Goal: Information Seeking & Learning: Learn about a topic

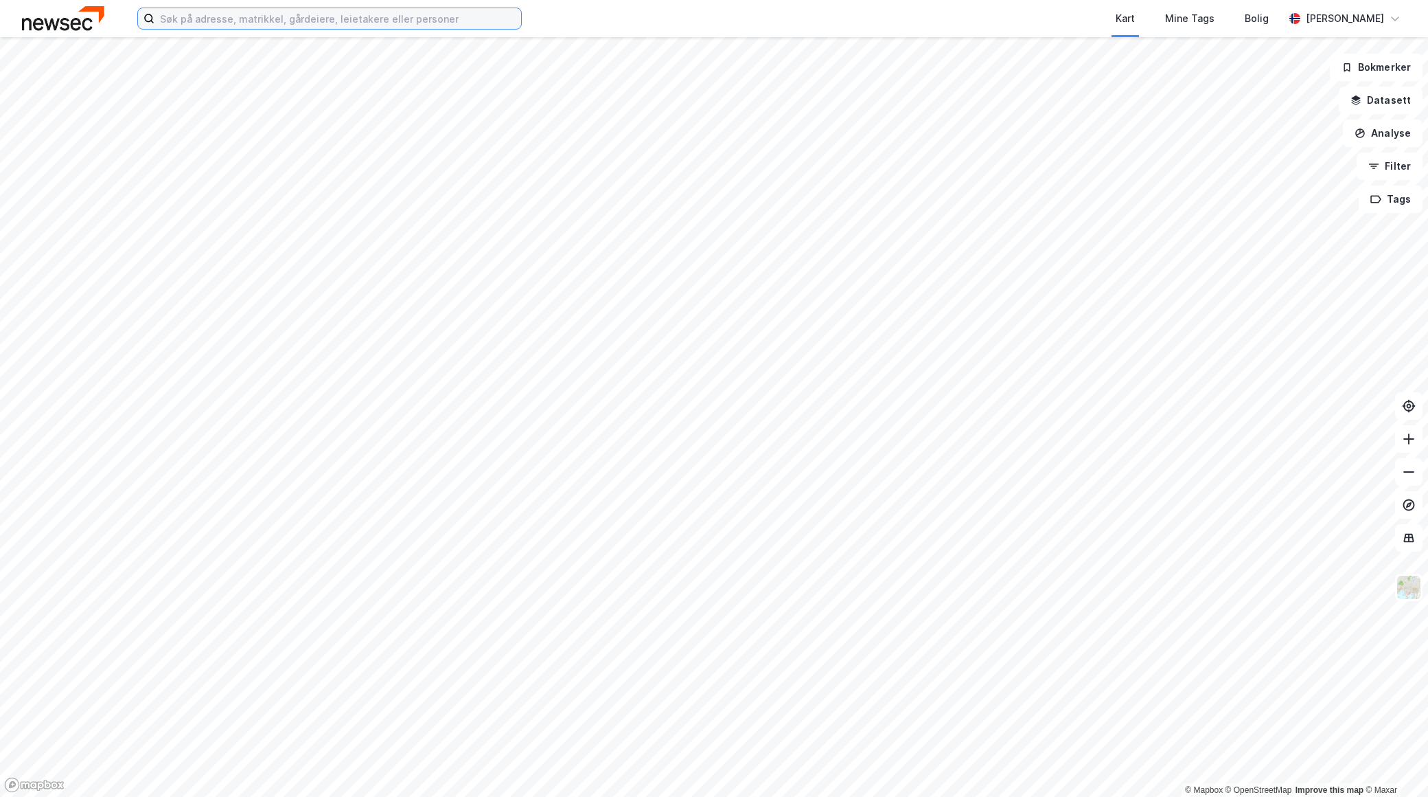
click at [252, 22] on input at bounding box center [338, 18] width 367 height 21
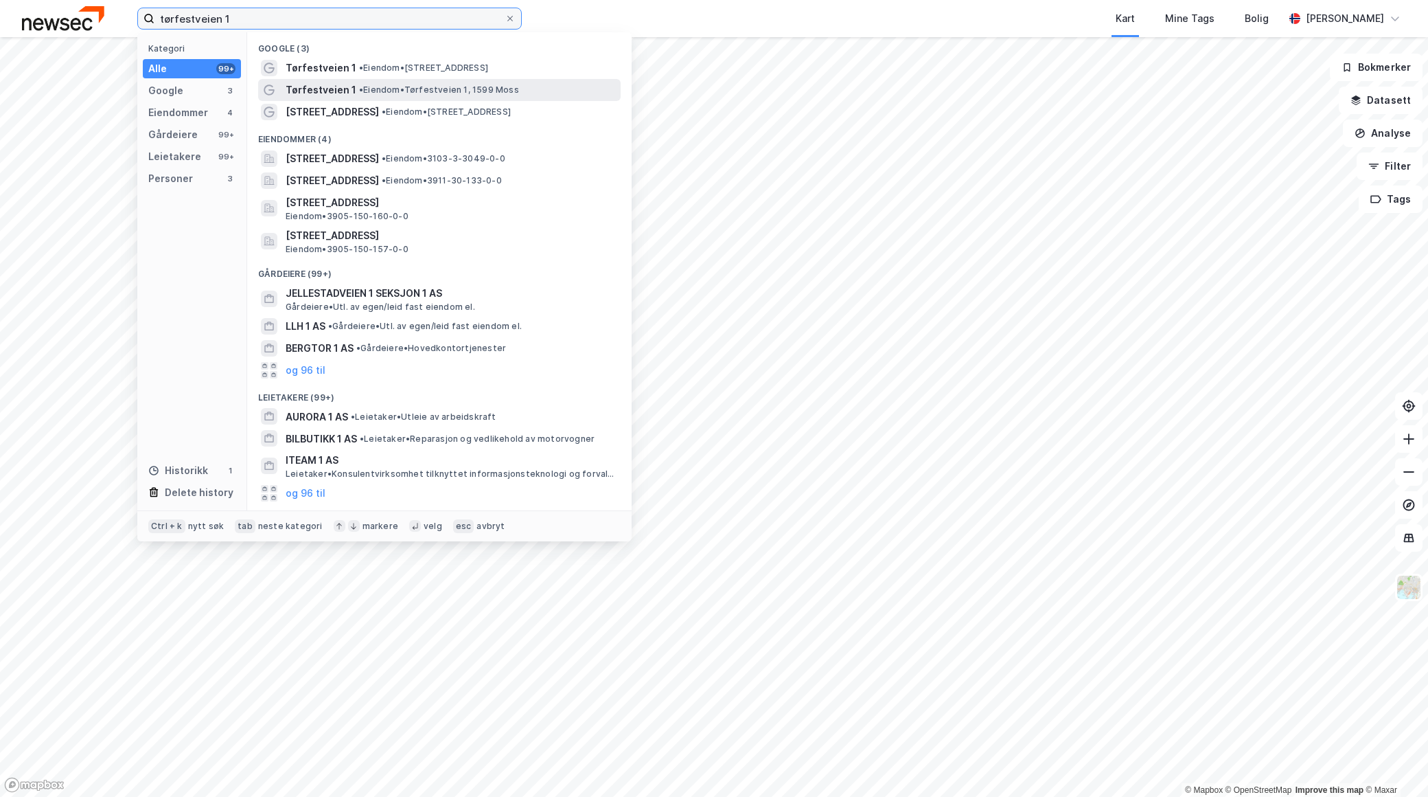
type input "tørfestveien 1"
click at [426, 87] on span "• Eiendom • [STREET_ADDRESS]" at bounding box center [439, 89] width 160 height 11
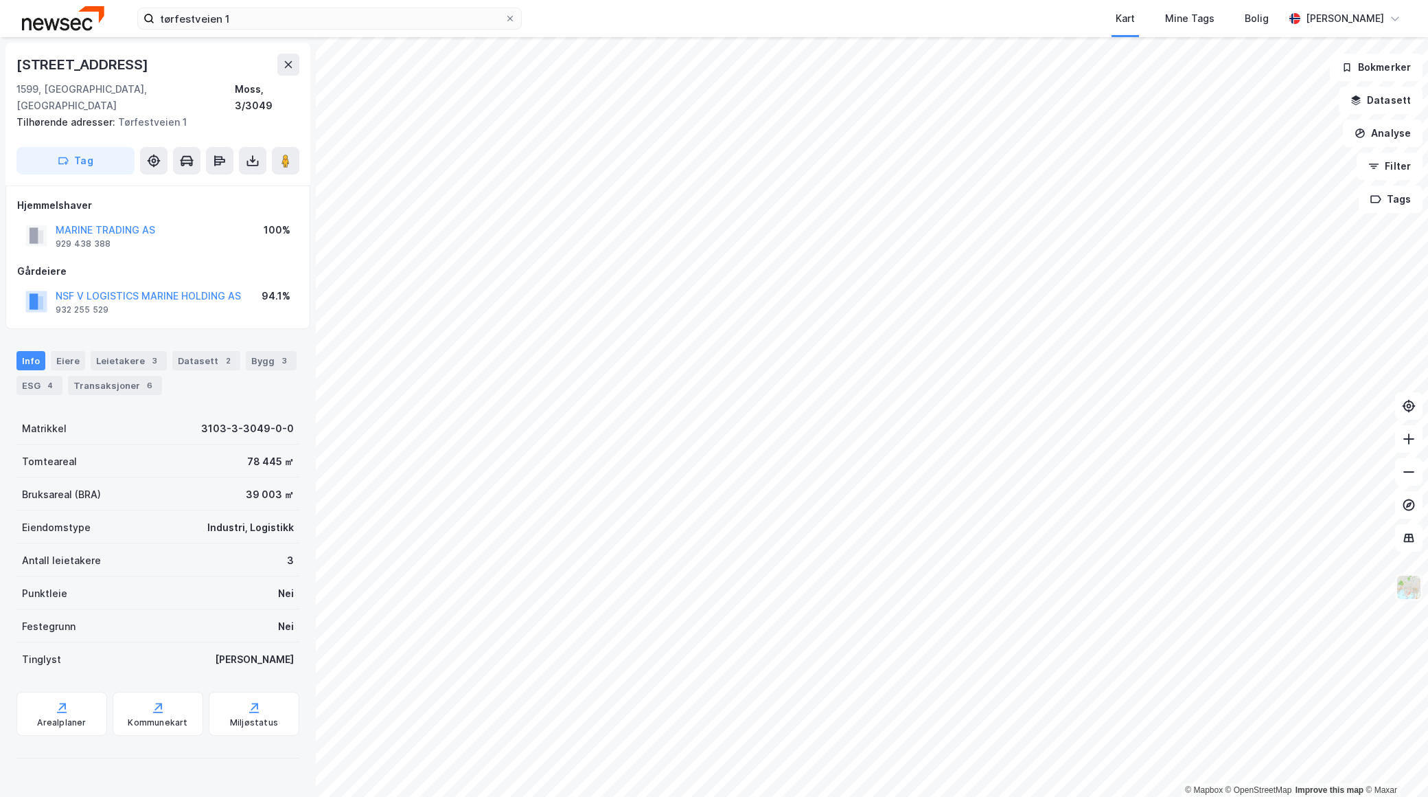
click at [1409, 586] on img at bounding box center [1409, 587] width 26 height 26
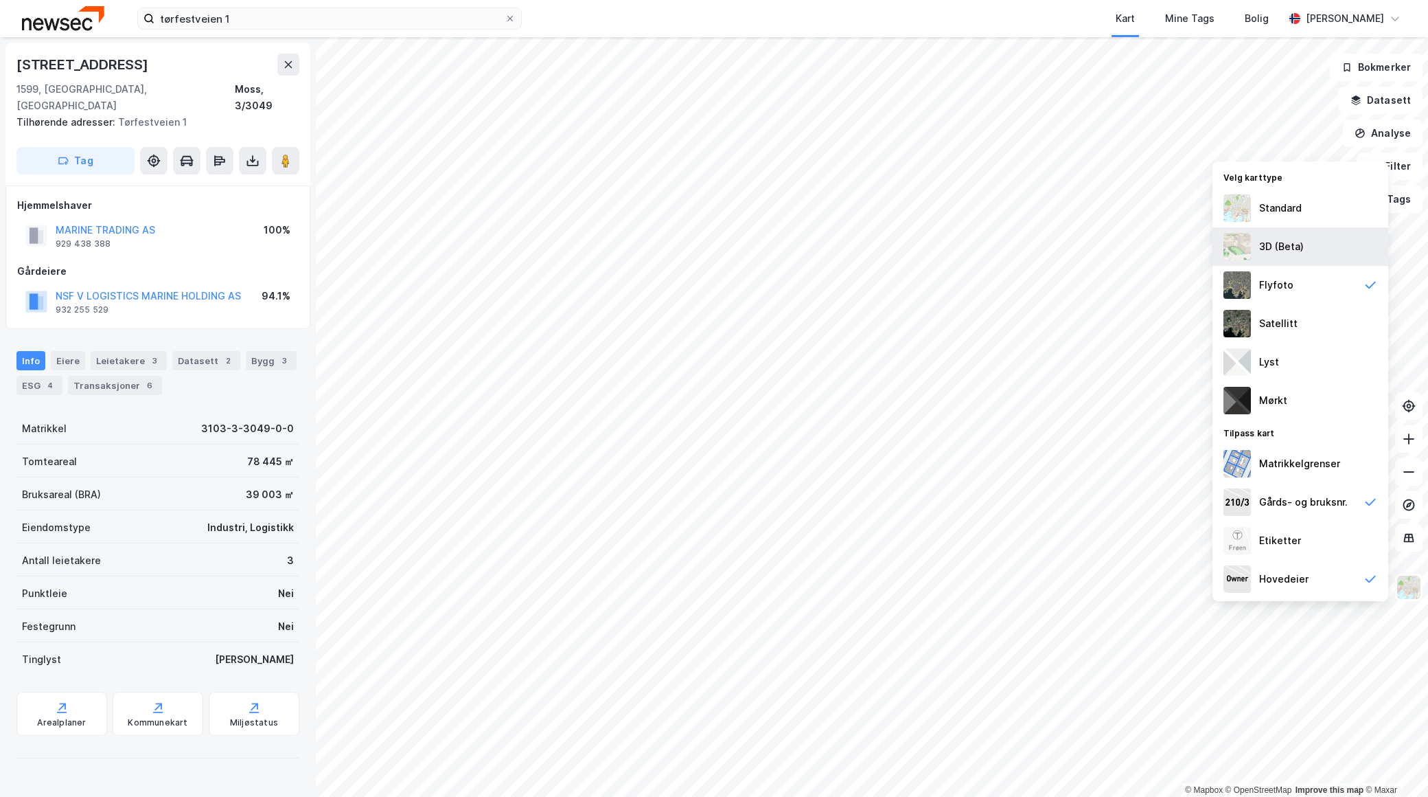
click at [1252, 250] on div "3D (Beta)" at bounding box center [1301, 246] width 176 height 38
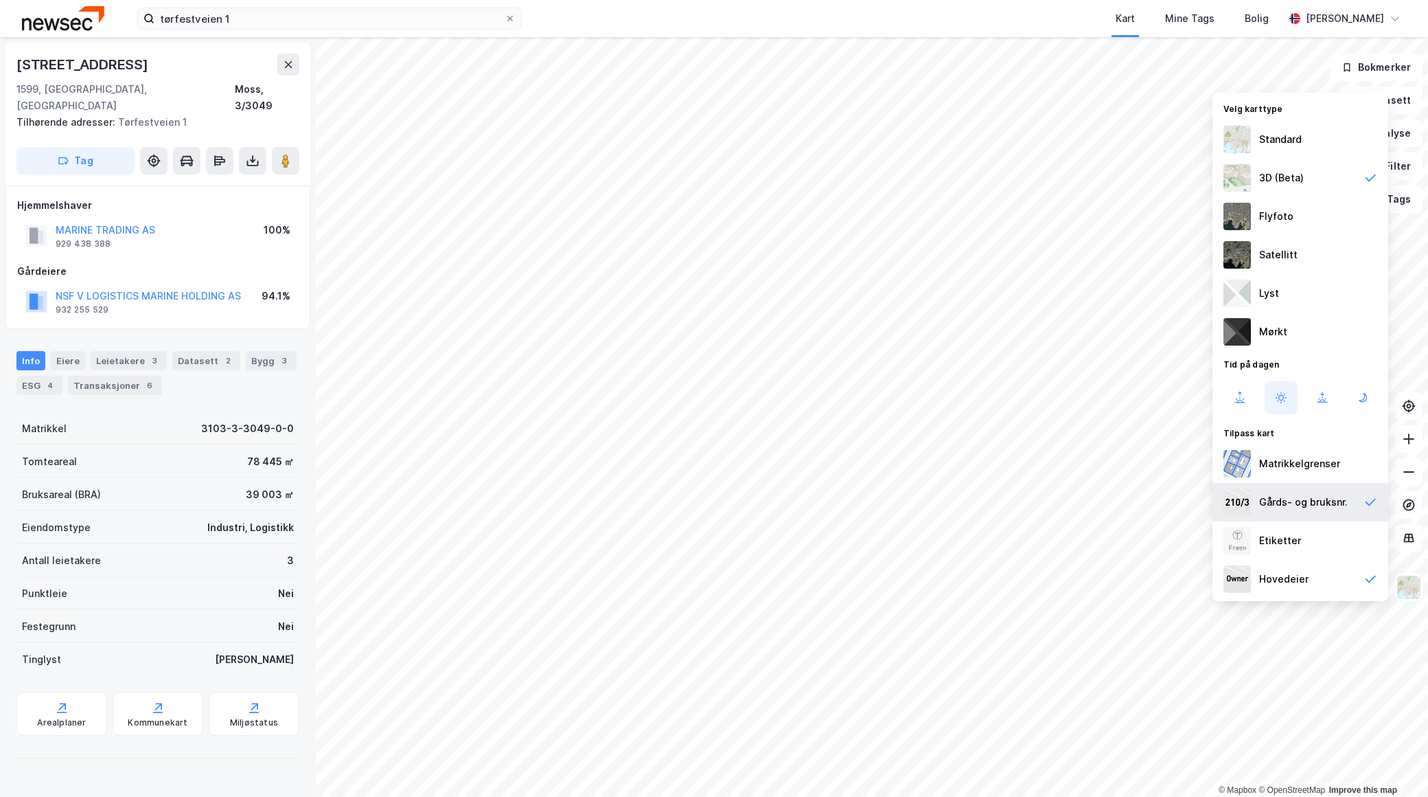
click at [1244, 505] on img at bounding box center [1237, 501] width 27 height 27
click at [1235, 580] on img at bounding box center [1237, 578] width 27 height 27
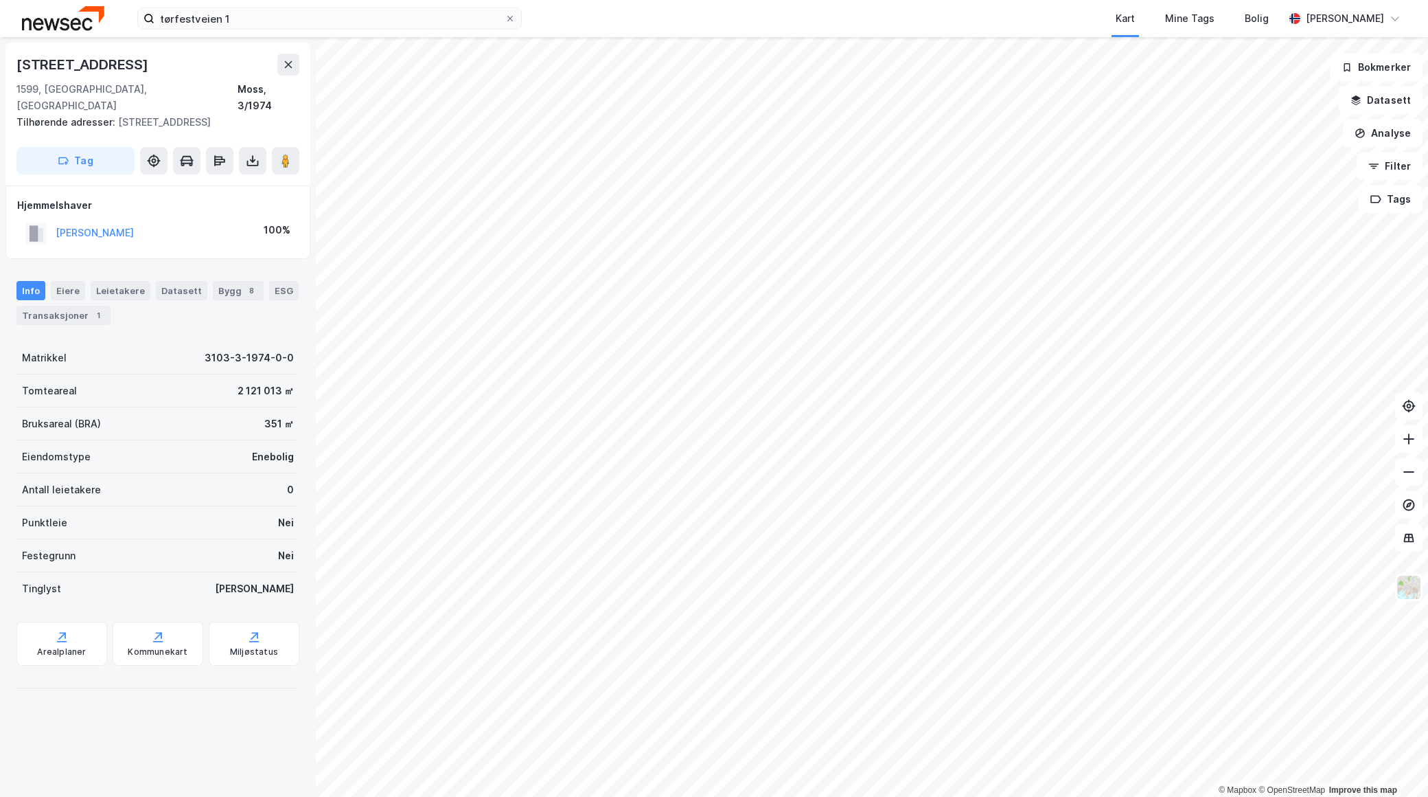
click at [625, 797] on html "tørfestveien 1 Kart Mine Tags Bolig [PERSON_NAME] © Mapbox © OpenStreetMap Impr…" at bounding box center [714, 398] width 1428 height 797
